Goal: Information Seeking & Learning: Understand process/instructions

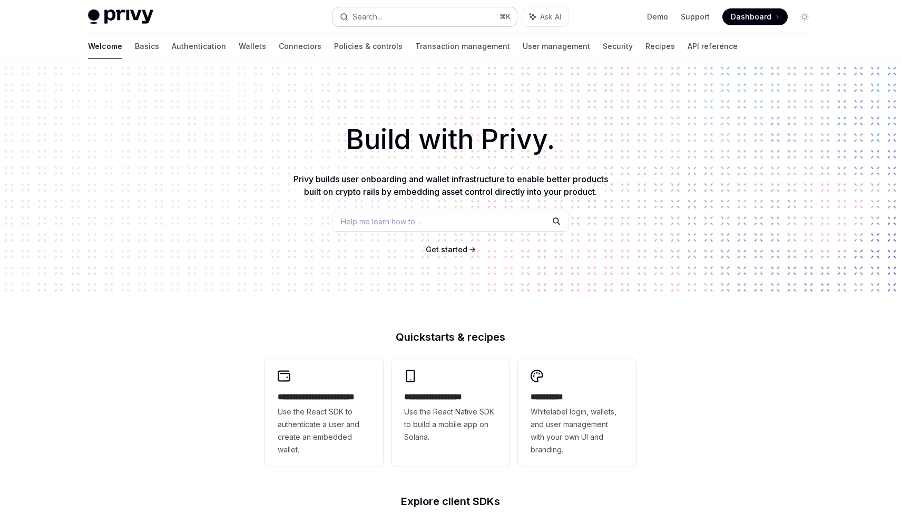
click at [405, 21] on button "Search... ⌘ K" at bounding box center [425, 16] width 184 height 19
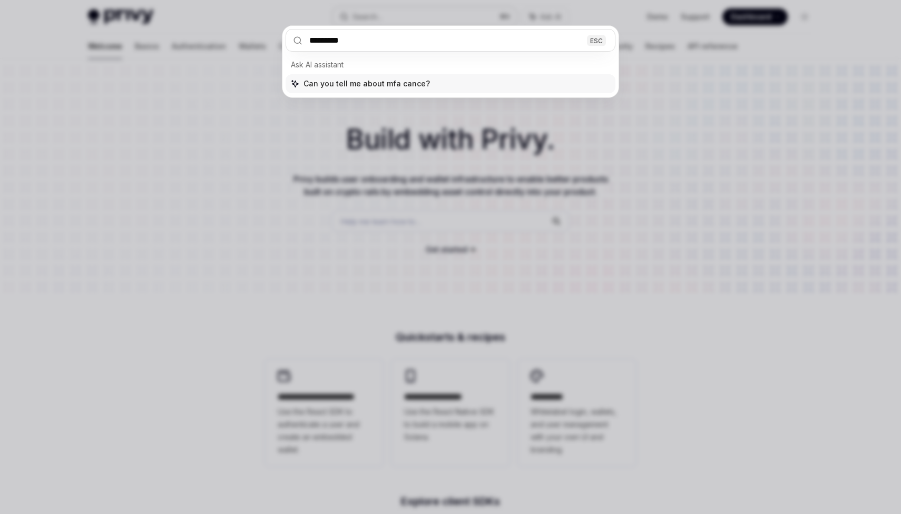
type input "**********"
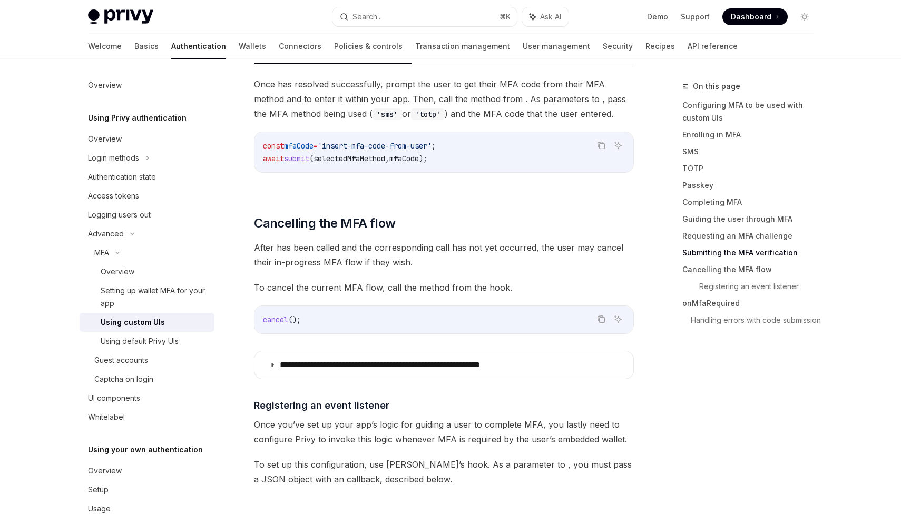
scroll to position [3053, 0]
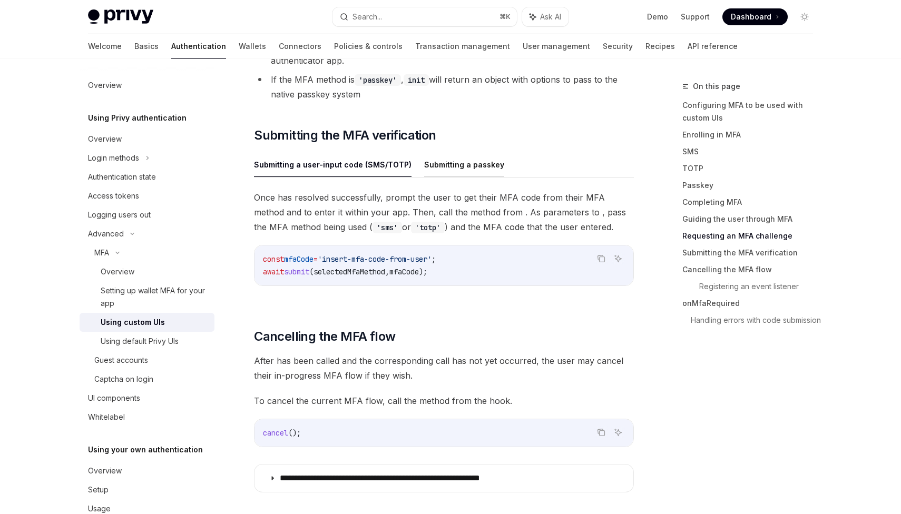
click at [432, 169] on button "Submitting a passkey" at bounding box center [464, 164] width 80 height 25
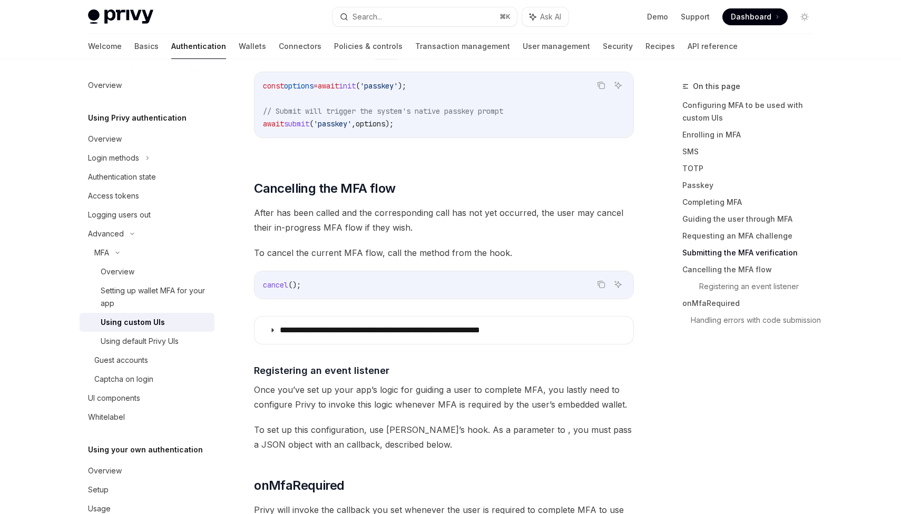
scroll to position [3226, 0]
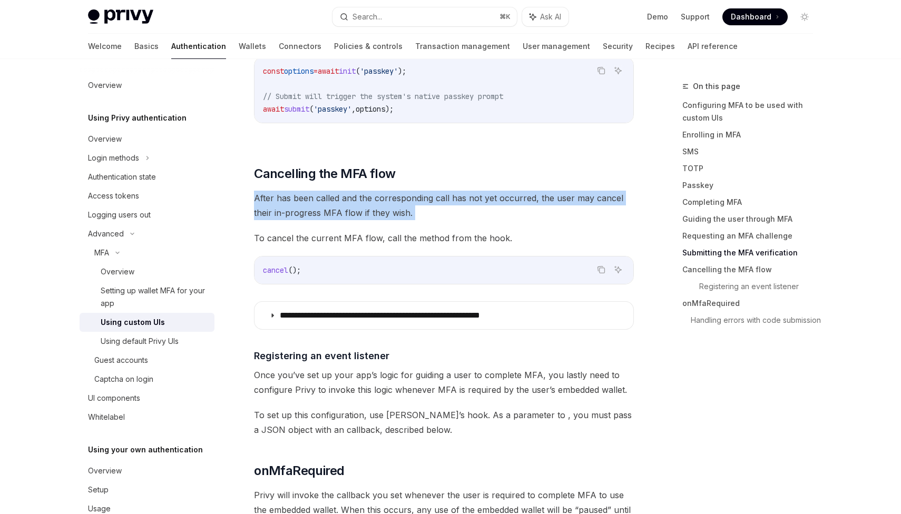
drag, startPoint x: 261, startPoint y: 188, endPoint x: 464, endPoint y: 221, distance: 205.6
drag, startPoint x: 523, startPoint y: 221, endPoint x: 257, endPoint y: 197, distance: 267.2
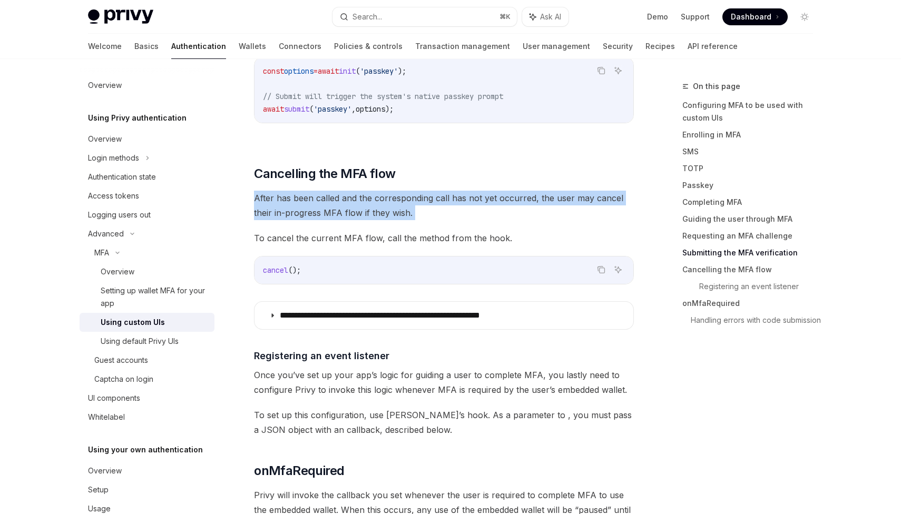
click at [257, 197] on span "After has been called and the corresponding call has not yet occurred, the user…" at bounding box center [444, 206] width 380 height 30
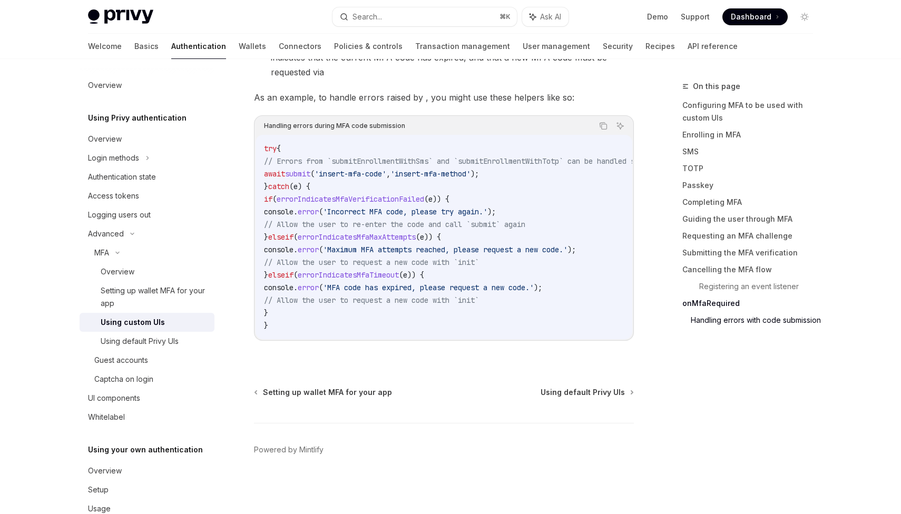
scroll to position [4492, 0]
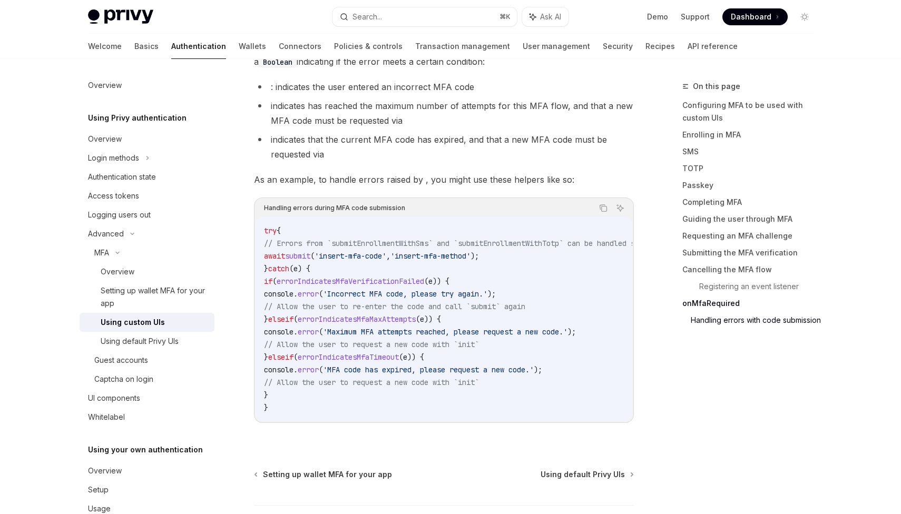
drag, startPoint x: 333, startPoint y: 391, endPoint x: 299, endPoint y: 310, distance: 87.4
click at [299, 310] on code "try { // Errors from `submitEnrollmentWithSms` and `submitEnrollmentWithTotp` c…" at bounding box center [479, 320] width 430 height 190
click at [299, 310] on span "// Allow the user to re-enter the code and call `submit` again" at bounding box center [394, 306] width 261 height 9
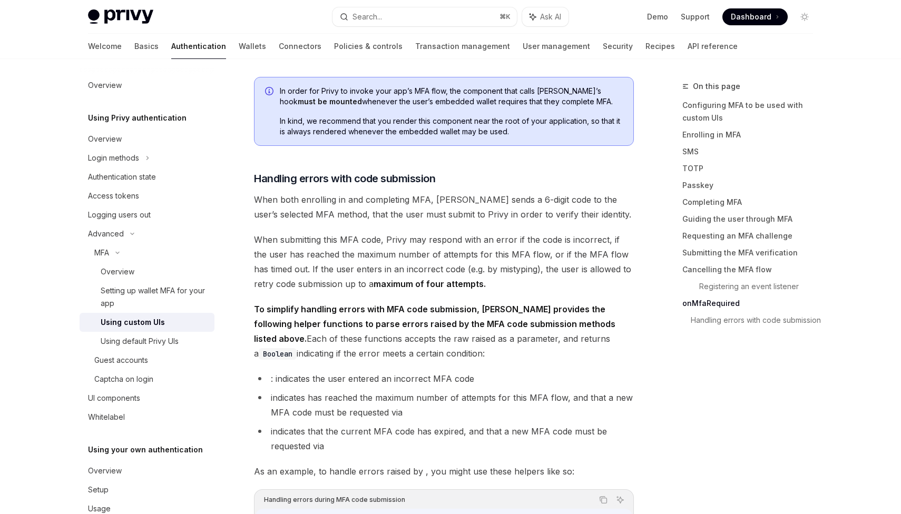
scroll to position [4185, 0]
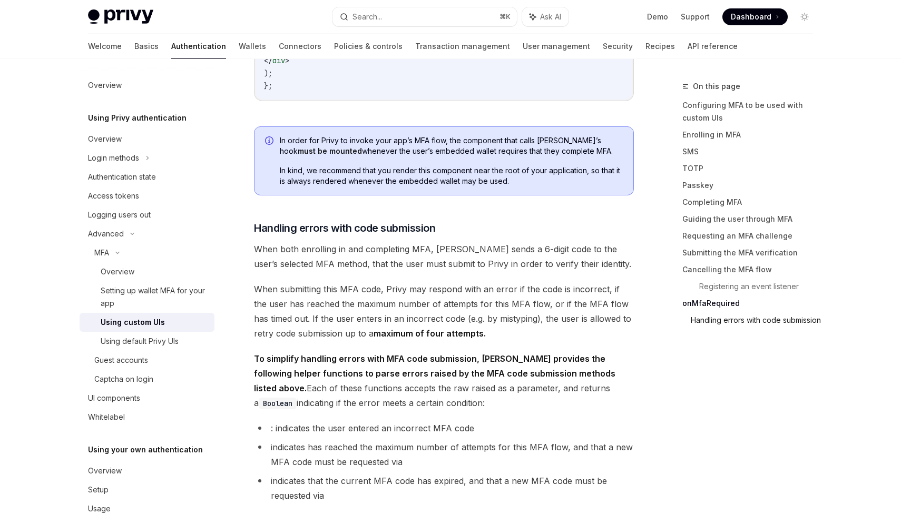
click at [718, 329] on link "Handling errors with code submission" at bounding box center [756, 320] width 131 height 17
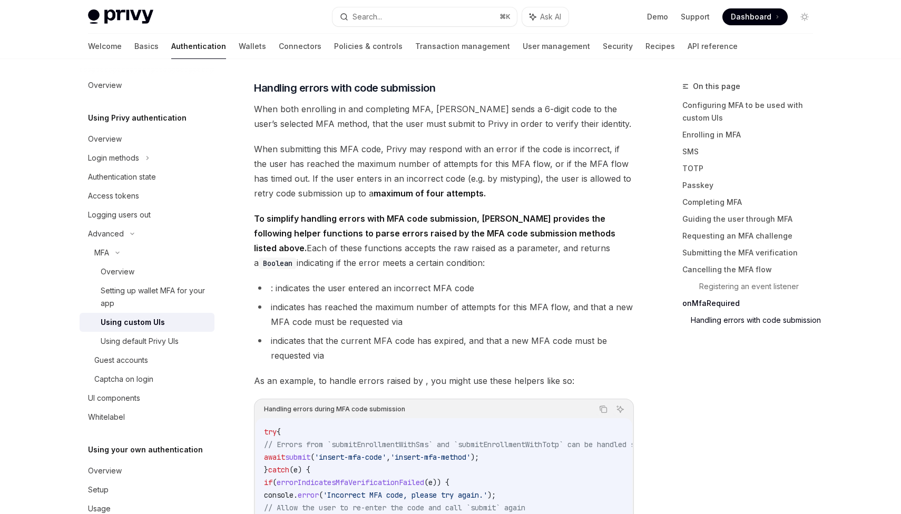
scroll to position [4294, 0]
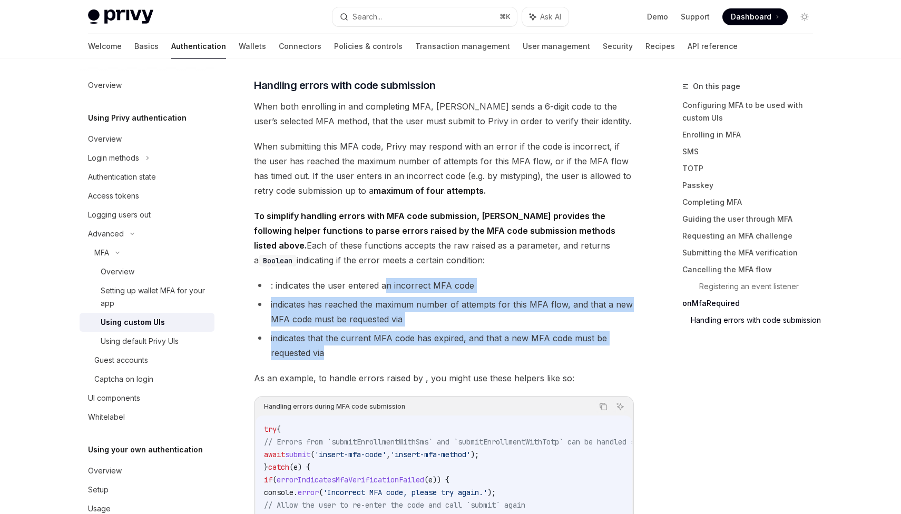
drag, startPoint x: 577, startPoint y: 362, endPoint x: 386, endPoint y: 281, distance: 206.4
click at [386, 281] on ul ": indicates the user entered an incorrect MFA code indicates has reached the ma…" at bounding box center [444, 319] width 380 height 82
click at [384, 281] on li ": indicates the user entered an incorrect MFA code" at bounding box center [444, 285] width 380 height 15
drag, startPoint x: 379, startPoint y: 374, endPoint x: 266, endPoint y: 304, distance: 133.4
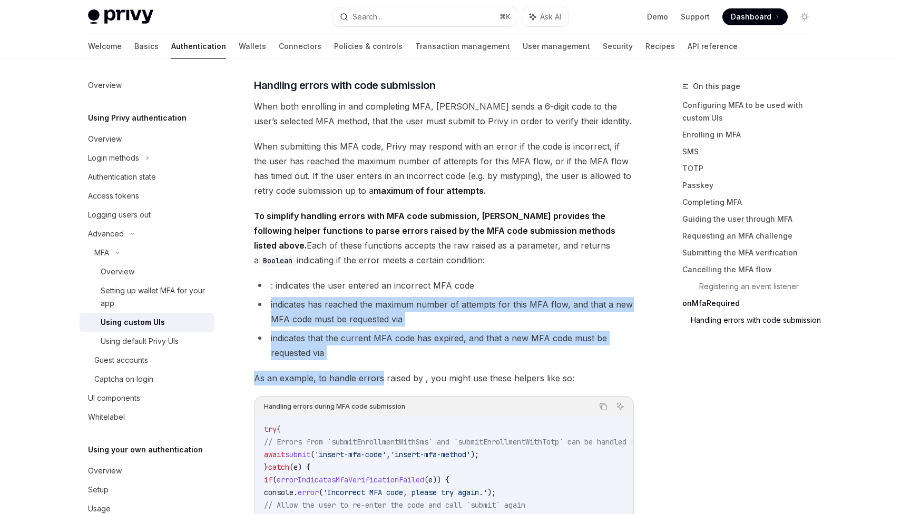
click at [266, 304] on li "indicates has reached the maximum number of attempts for this MFA flow, and tha…" at bounding box center [444, 312] width 380 height 30
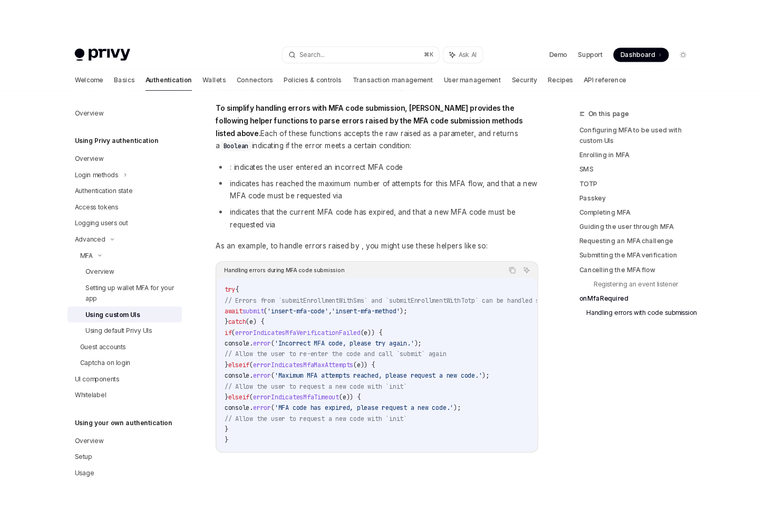
scroll to position [4430, 0]
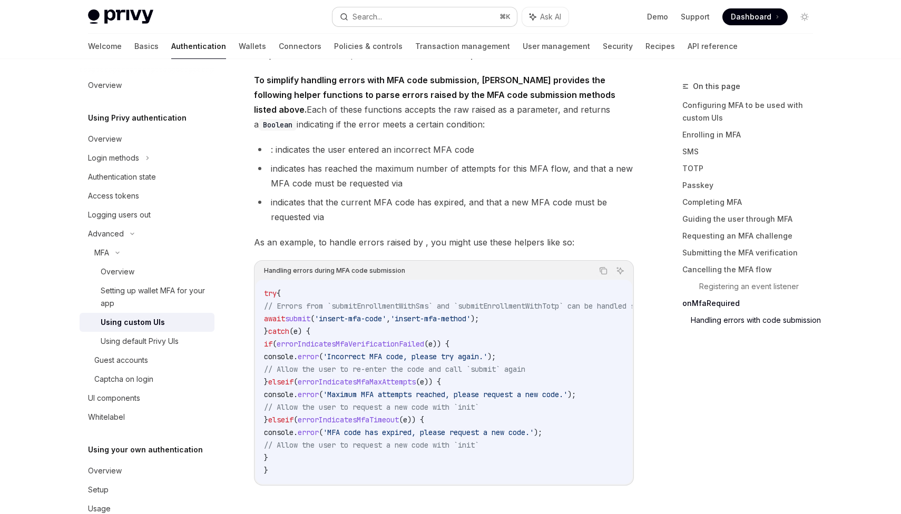
type textarea "*"
